Goal: Information Seeking & Learning: Learn about a topic

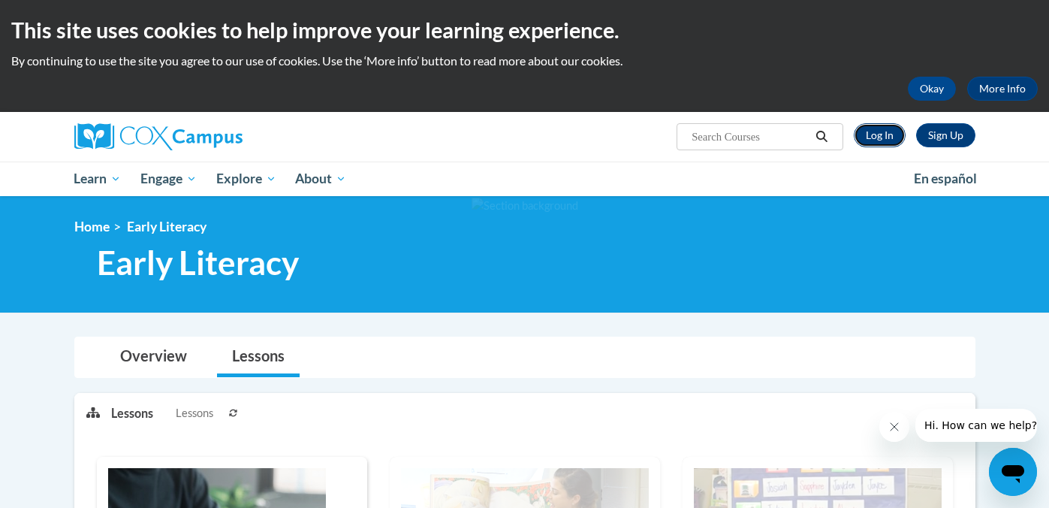
click at [873, 136] on link "Log In" at bounding box center [880, 135] width 52 height 24
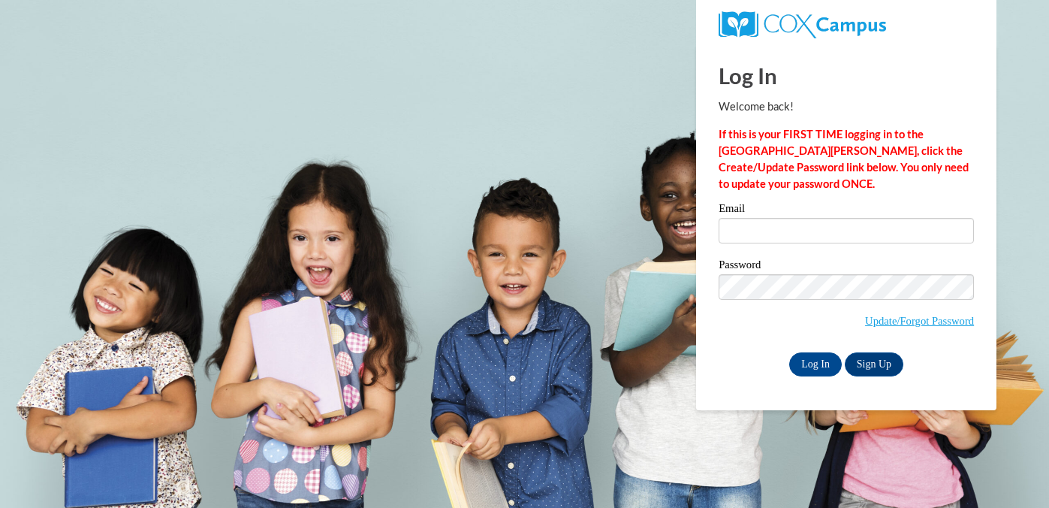
type input "[EMAIL_ADDRESS][DOMAIN_NAME]"
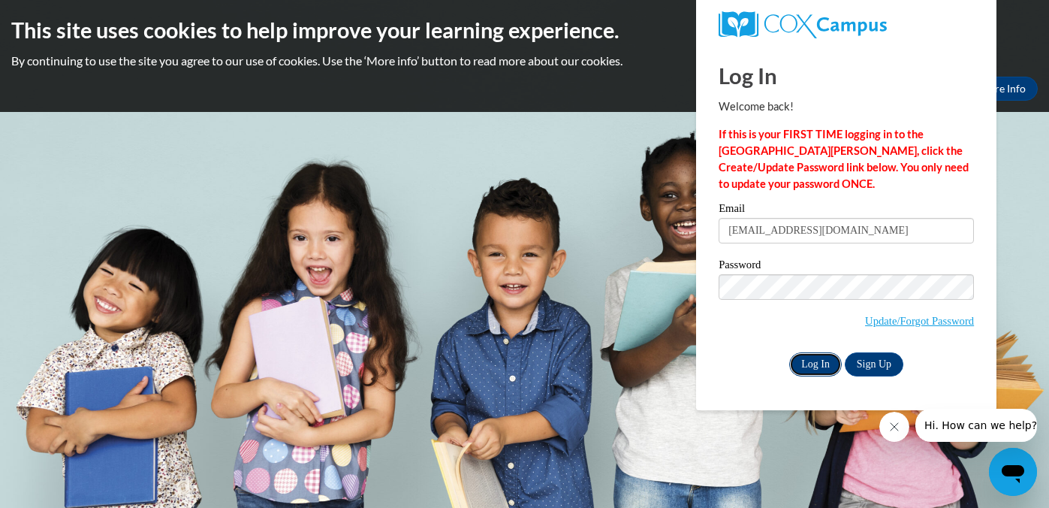
click at [816, 357] on input "Log In" at bounding box center [815, 364] width 53 height 24
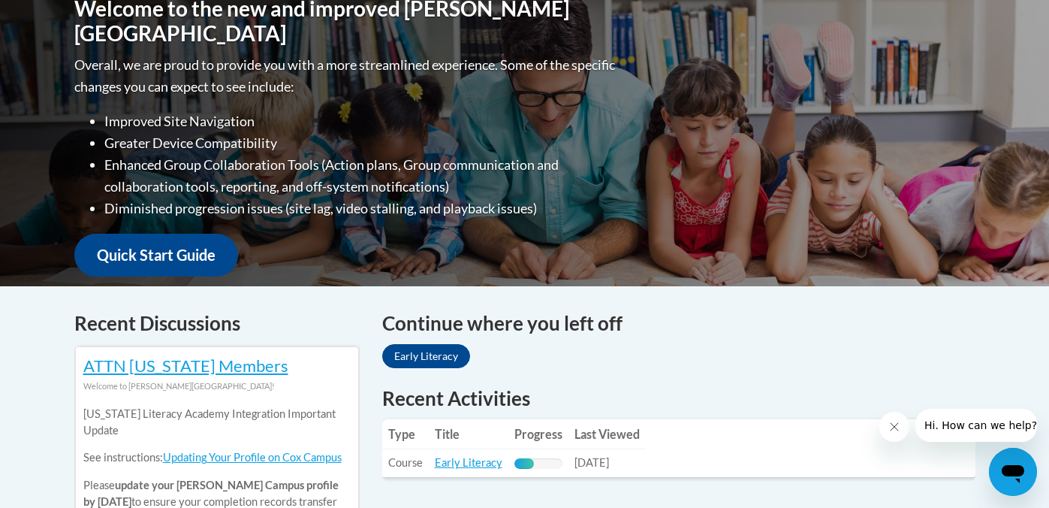
scroll to position [347, 0]
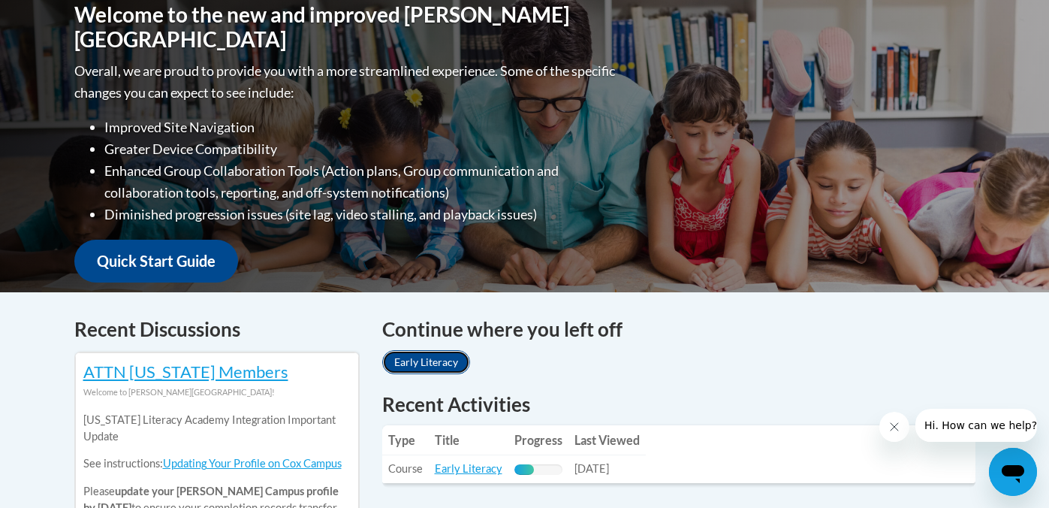
click at [443, 363] on link "Early Literacy" at bounding box center [426, 362] width 88 height 24
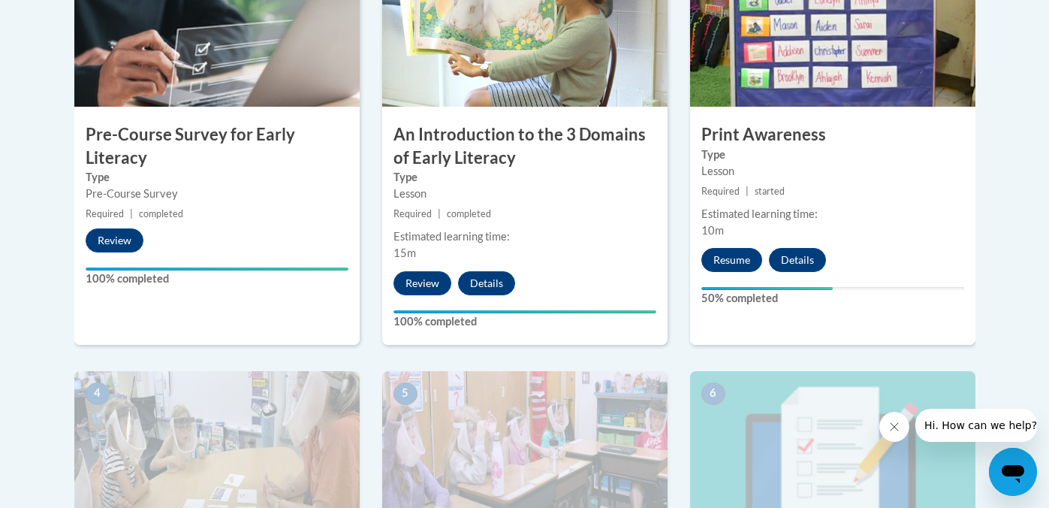
scroll to position [533, 0]
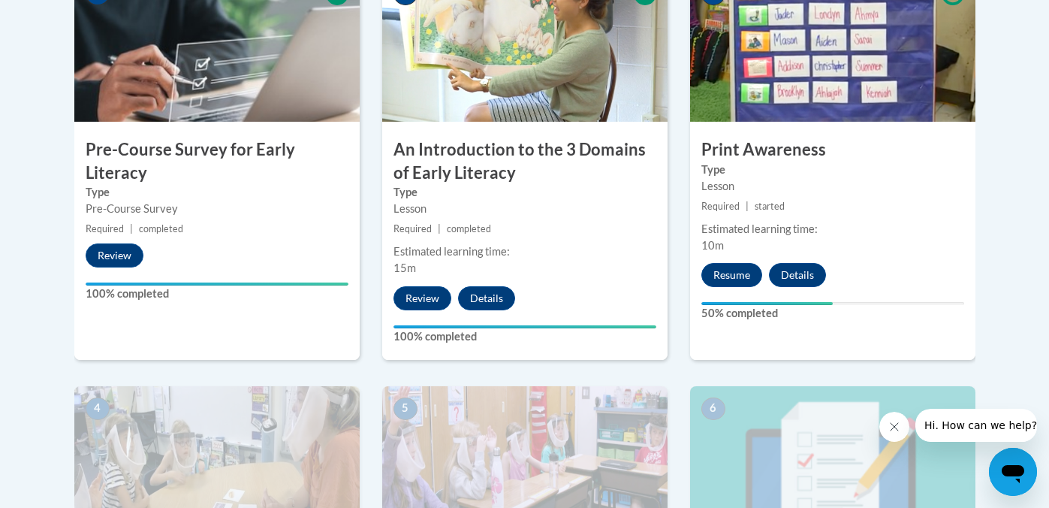
click at [813, 72] on img at bounding box center [832, 46] width 285 height 150
click at [728, 267] on button "Resume" at bounding box center [731, 275] width 61 height 24
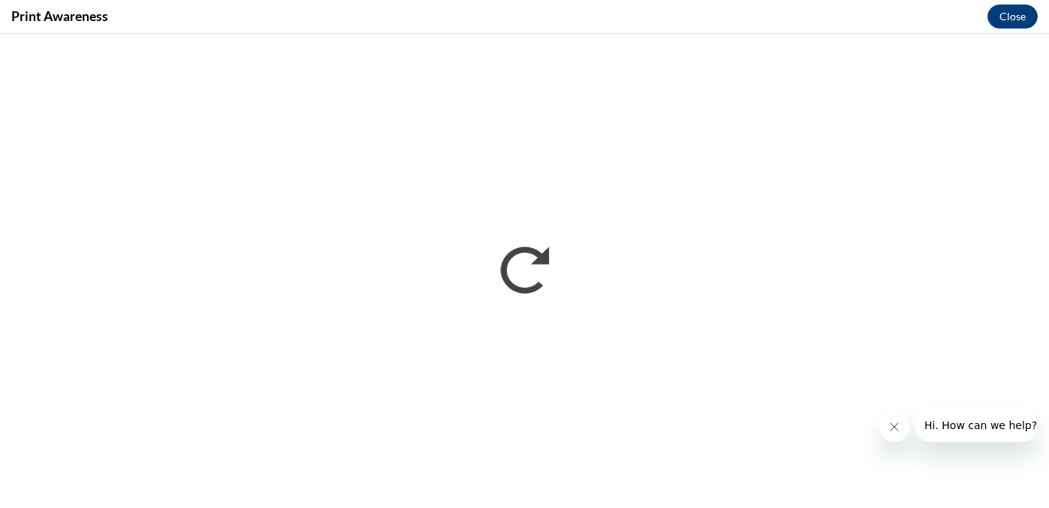
scroll to position [0, 0]
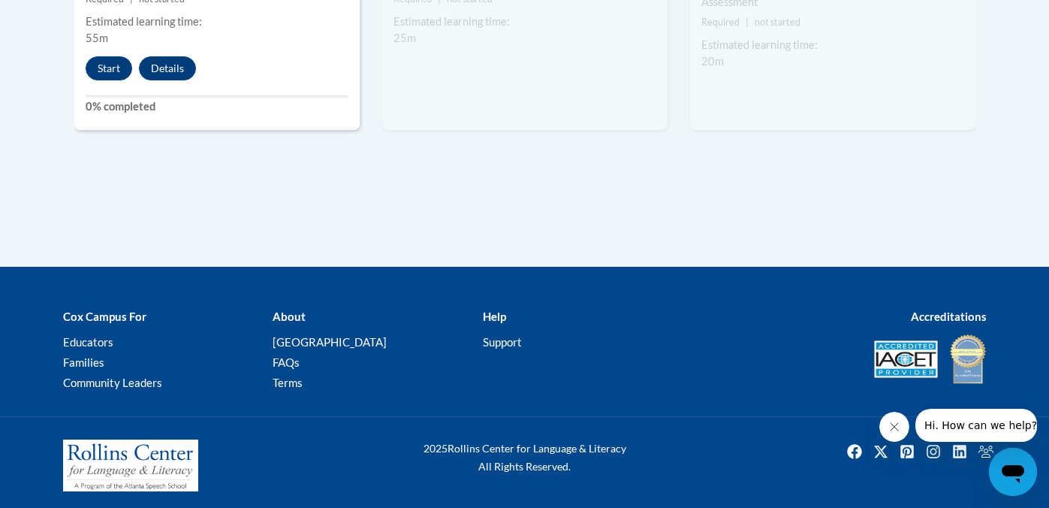
scroll to position [1160, 0]
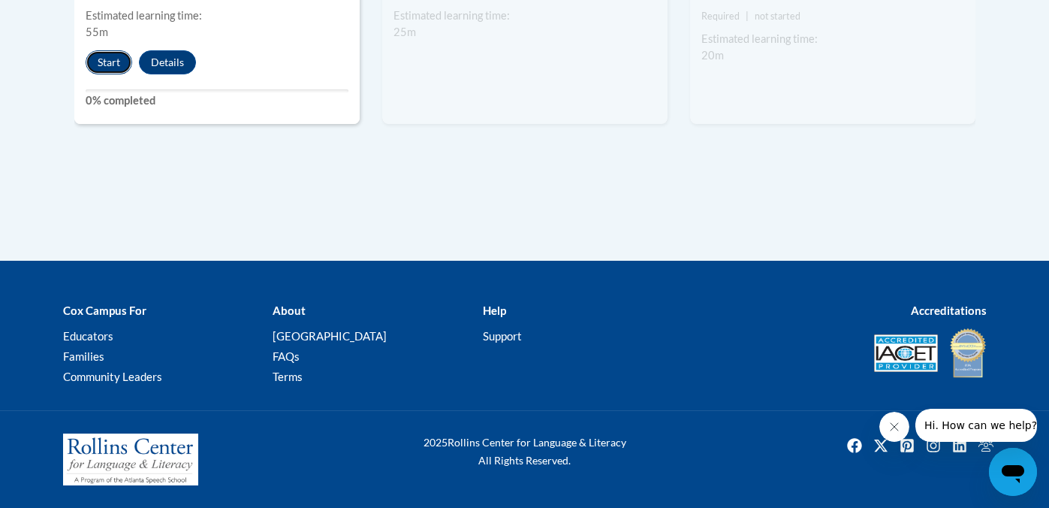
click at [107, 64] on button "Start" at bounding box center [109, 62] width 47 height 24
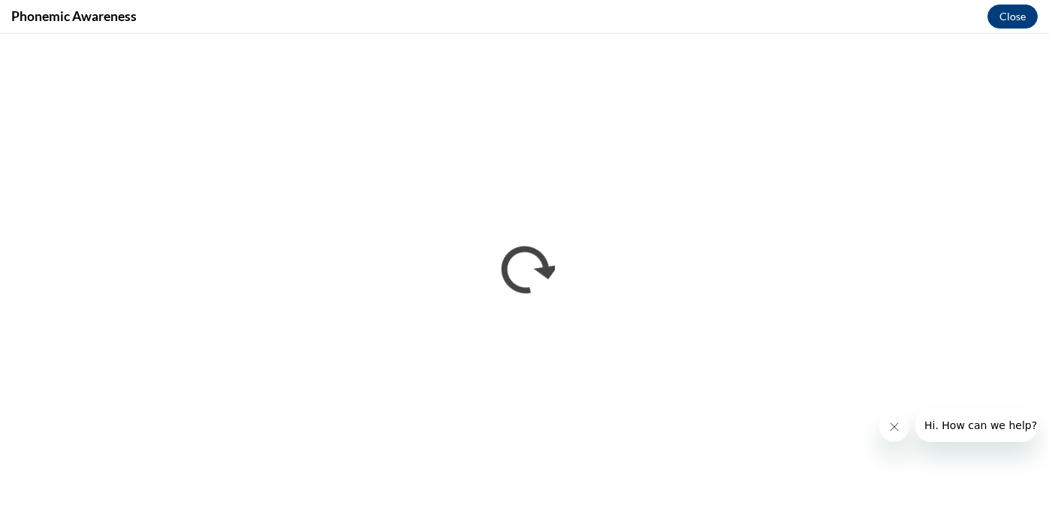
scroll to position [0, 0]
